Goal: Task Accomplishment & Management: Complete application form

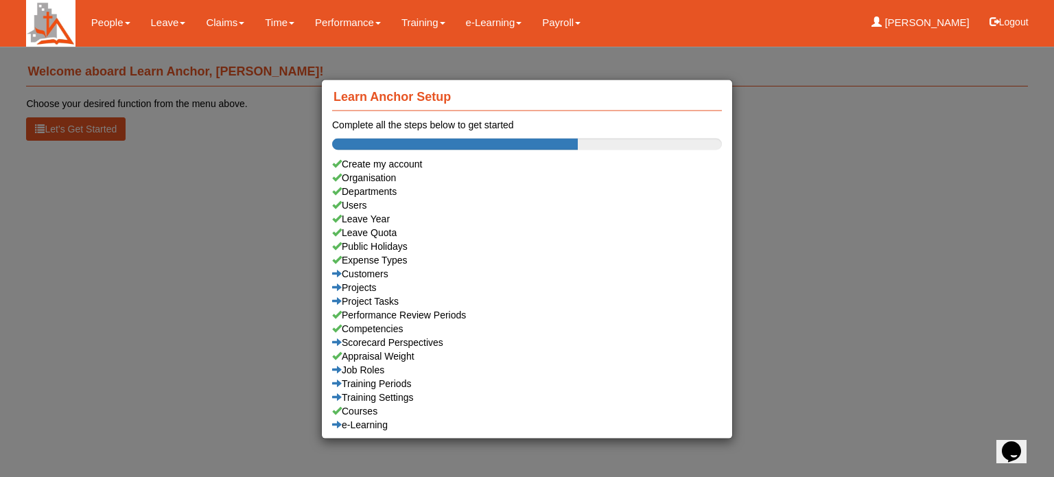
click at [106, 21] on div "Learn Anchor Setup Complete all the steps below to get started Create my accoun…" at bounding box center [527, 238] width 1054 height 477
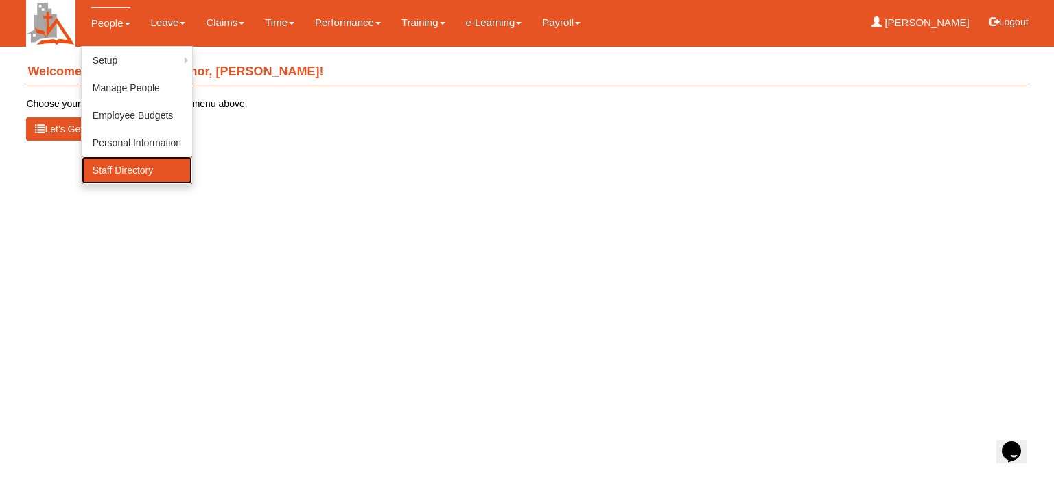
click at [124, 165] on link "Staff Directory" at bounding box center [137, 169] width 110 height 27
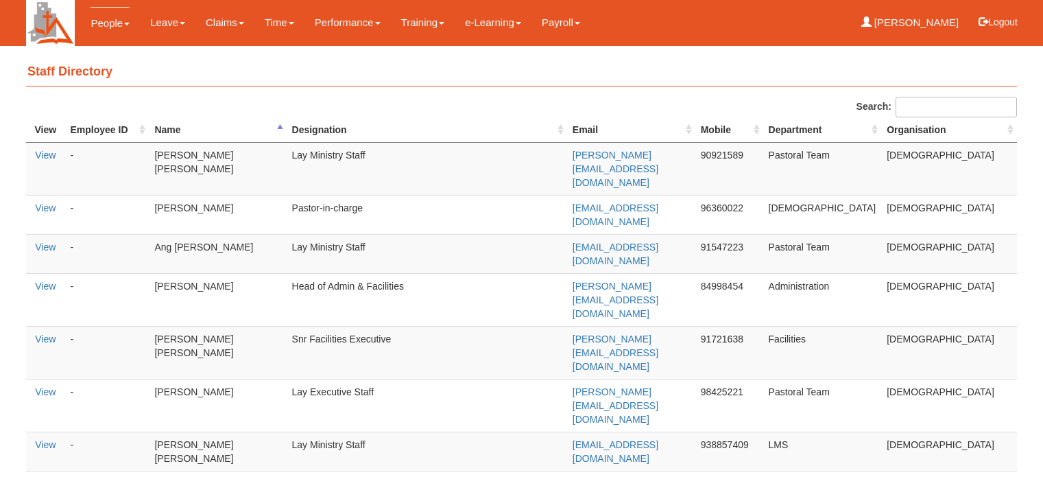
select select "50"
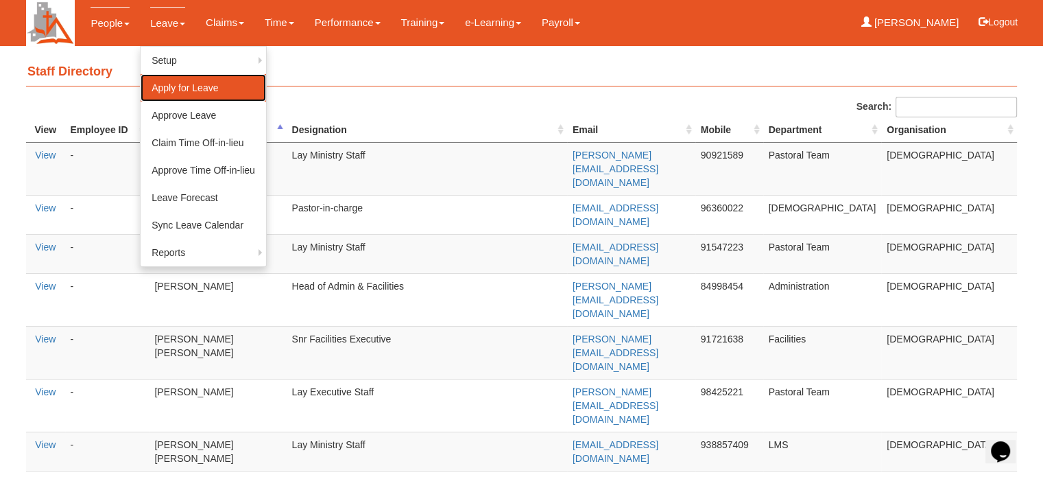
click at [174, 83] on link "Apply for Leave" at bounding box center [204, 87] width 126 height 27
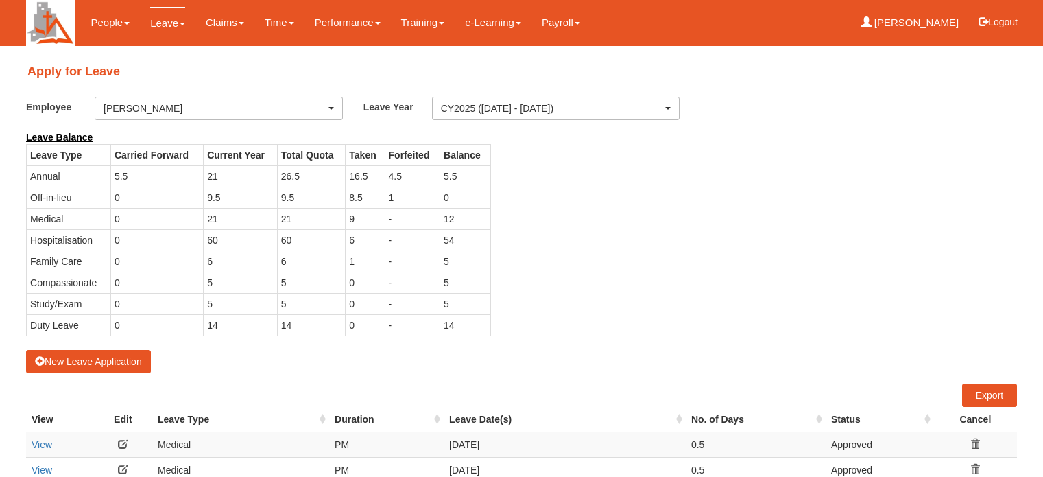
select select "50"
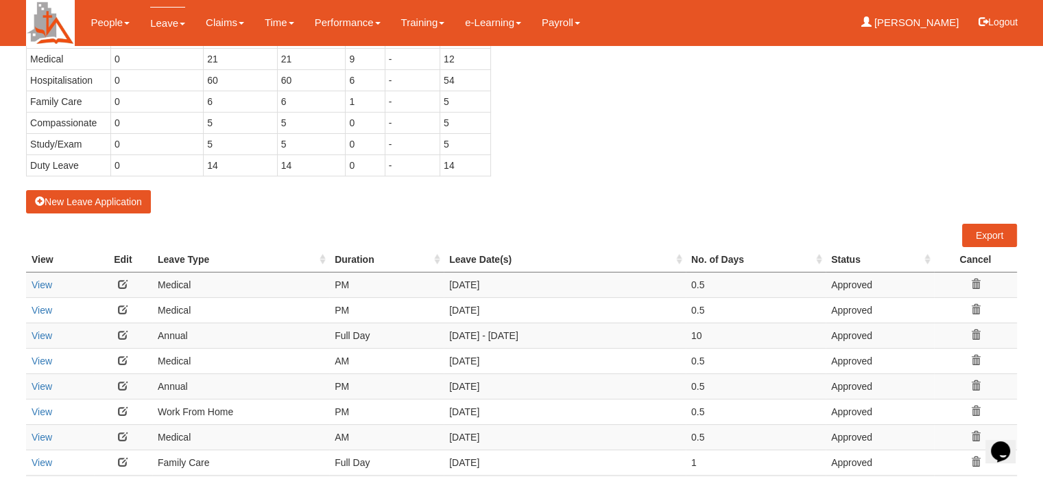
scroll to position [206, 0]
